Goal: Transaction & Acquisition: Book appointment/travel/reservation

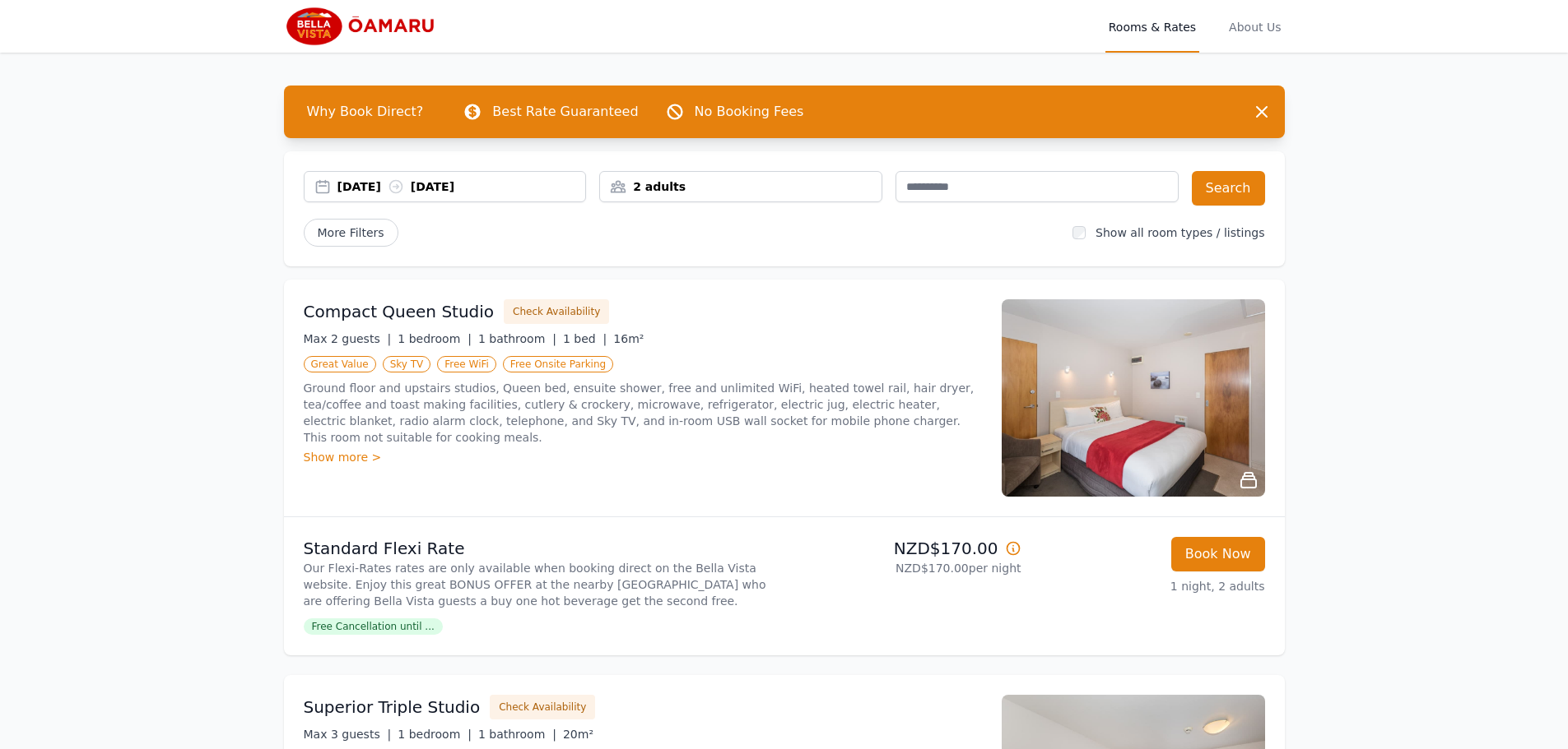
click at [374, 183] on div "[DATE] [DATE]" at bounding box center [462, 187] width 248 height 16
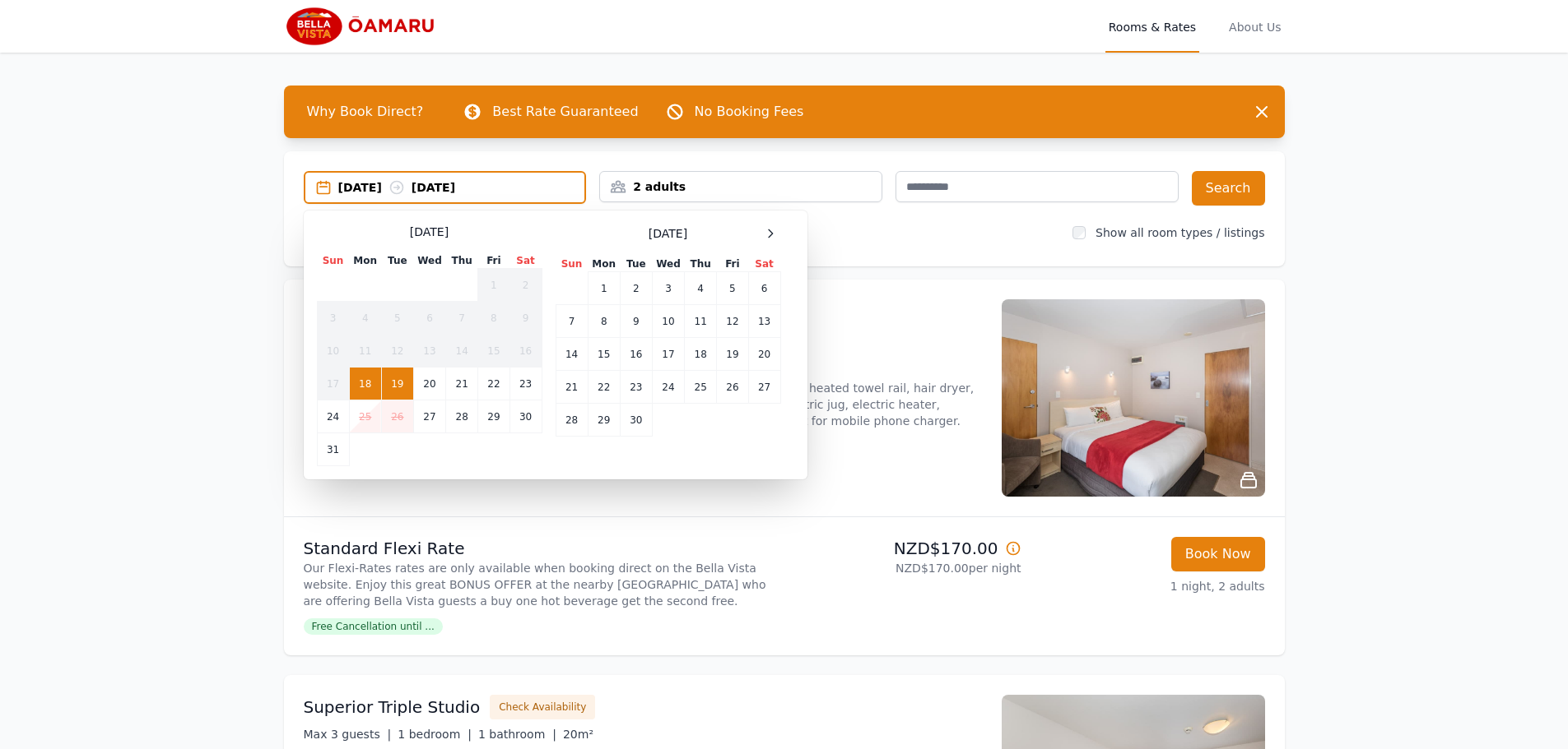
drag, startPoint x: 187, startPoint y: 358, endPoint x: 210, endPoint y: 333, distance: 34.0
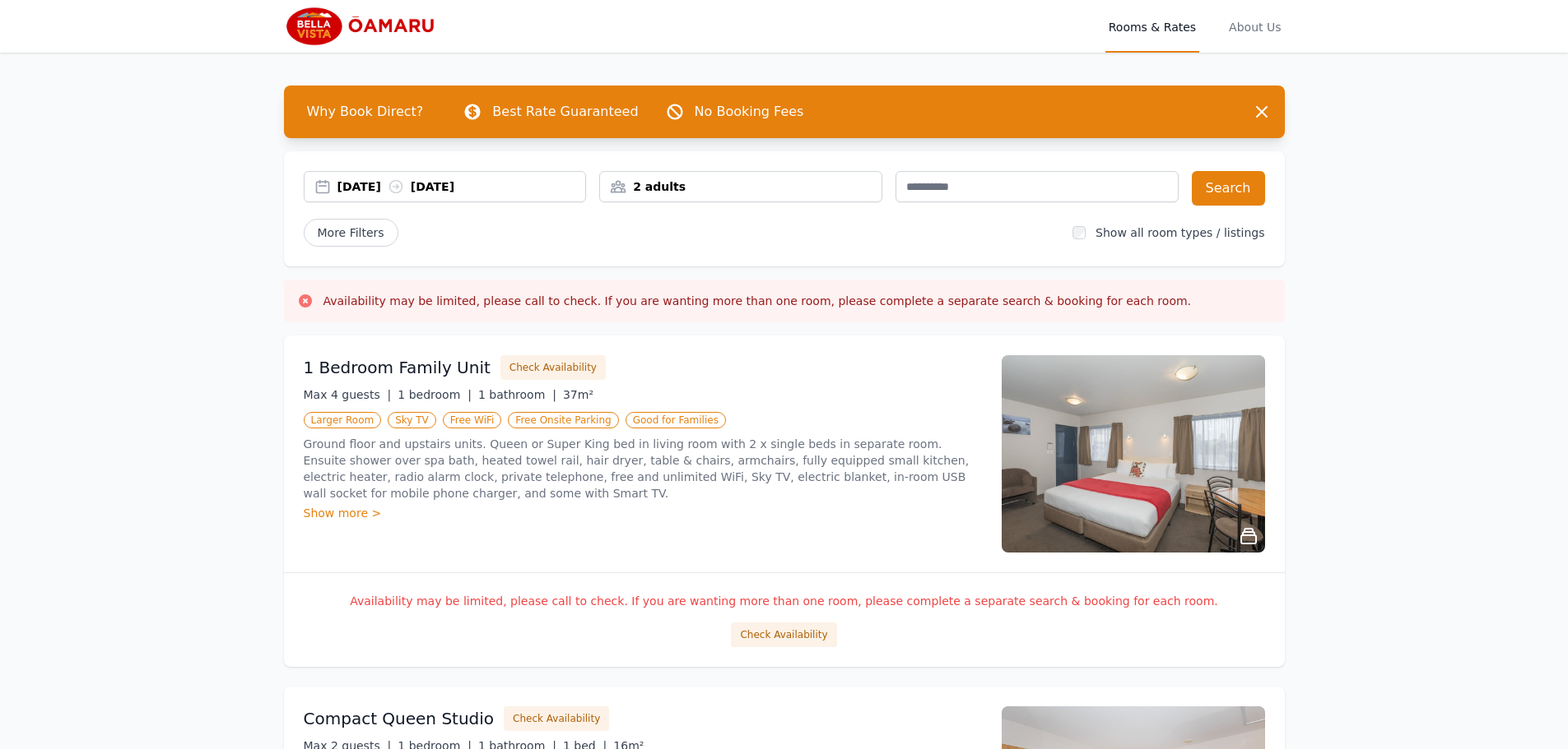
click at [663, 191] on div "2 adults" at bounding box center [741, 187] width 282 height 16
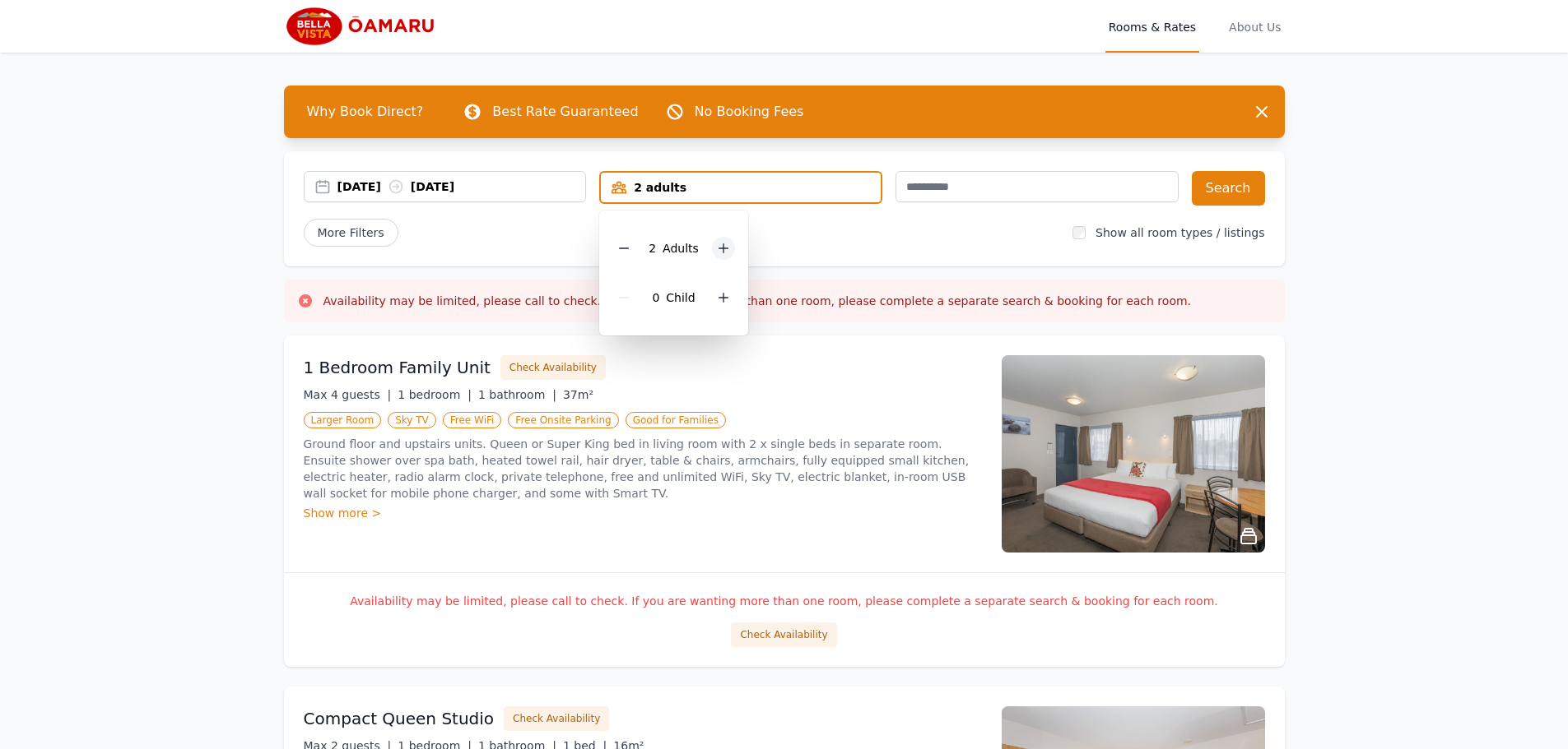
click at [725, 244] on icon at bounding box center [723, 248] width 13 height 13
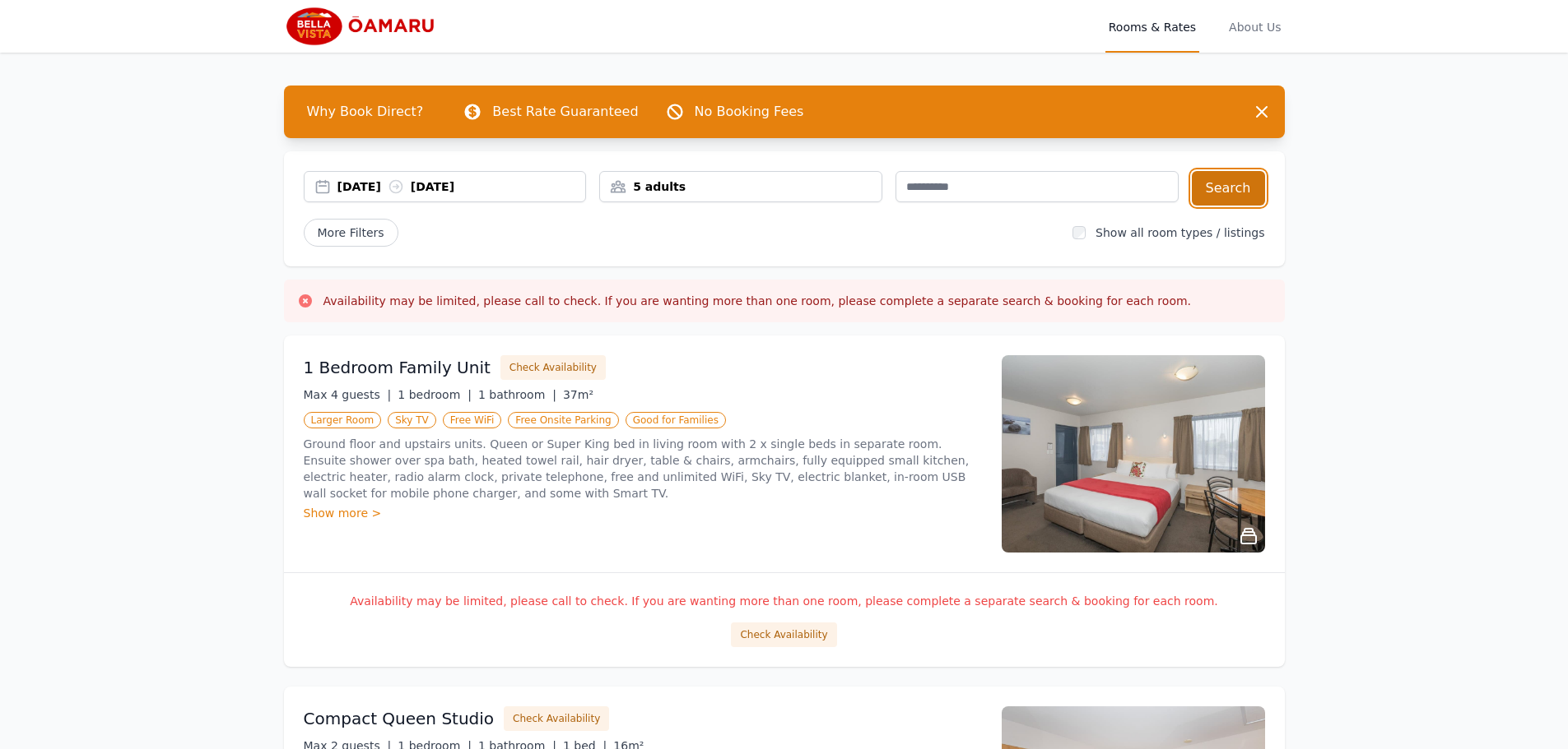
click at [1228, 183] on button "Search" at bounding box center [1229, 188] width 74 height 34
